Goal: Task Accomplishment & Management: Use online tool/utility

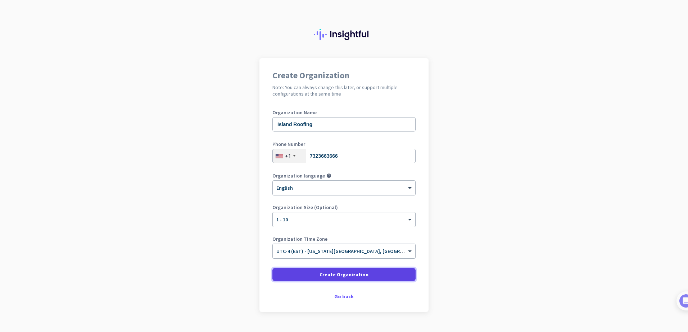
click at [342, 275] on span "Create Organization" at bounding box center [343, 274] width 49 height 7
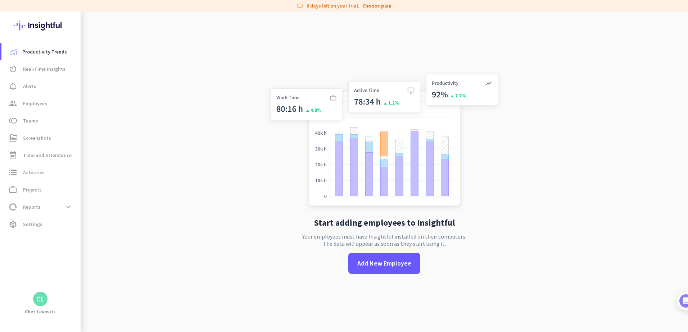
click at [371, 7] on link "Choose plan" at bounding box center [376, 5] width 29 height 7
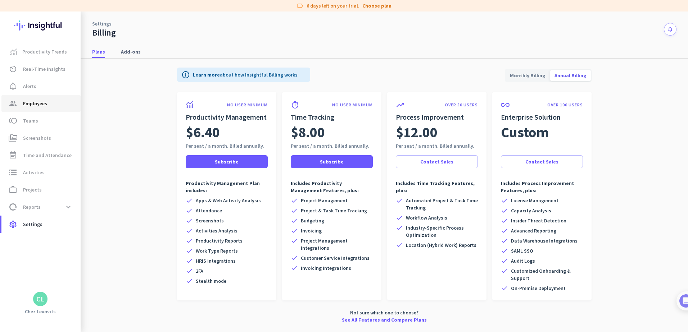
click at [37, 106] on span "Employees" at bounding box center [35, 103] width 24 height 9
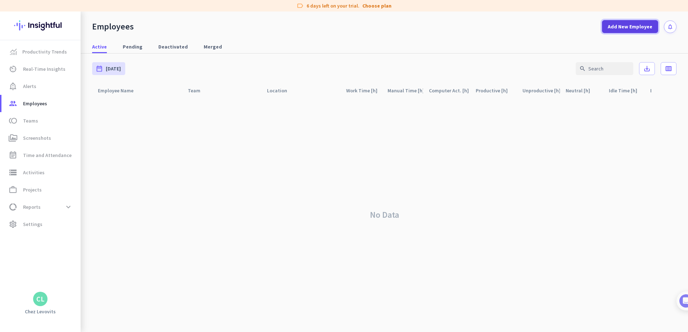
click at [629, 26] on span "Add New Employee" at bounding box center [629, 26] width 45 height 7
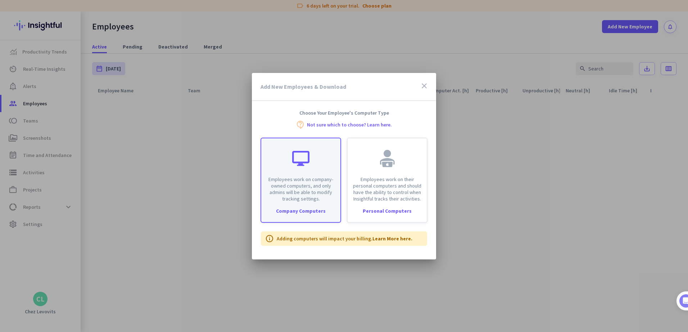
click at [310, 214] on div "Company Computers" at bounding box center [300, 211] width 79 height 5
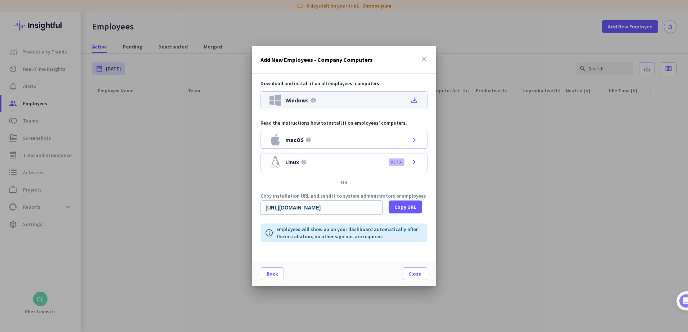
click at [415, 100] on icon "file_download" at bounding box center [414, 100] width 9 height 9
click at [424, 60] on icon "close" at bounding box center [424, 59] width 9 height 9
